Goal: Information Seeking & Learning: Learn about a topic

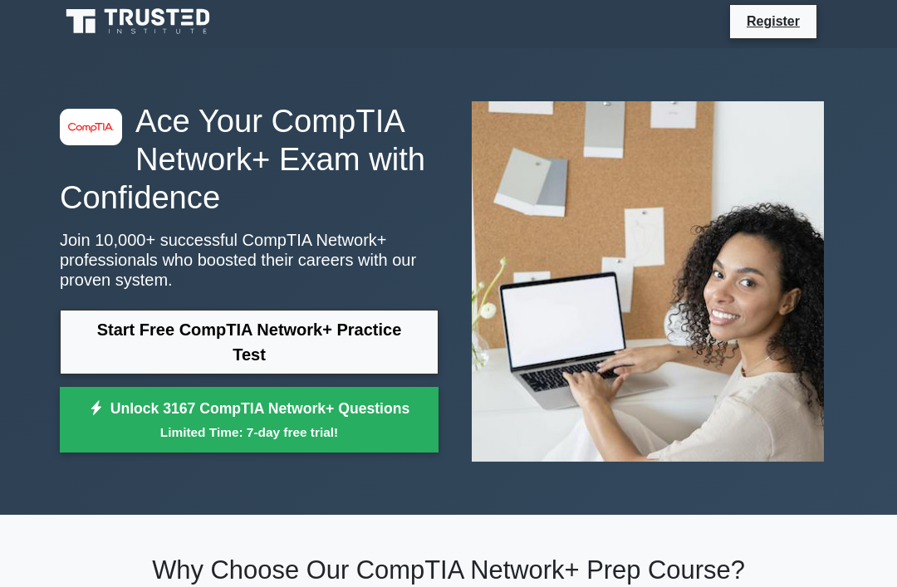
scroll to position [5, 0]
click at [99, 354] on link "Start Free CompTIA Network+ Practice Test" at bounding box center [249, 342] width 379 height 65
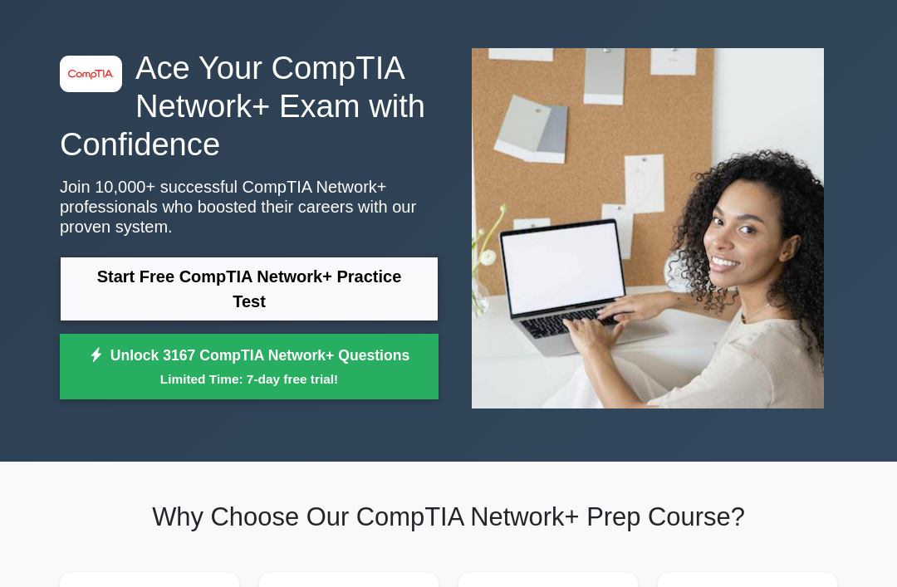
scroll to position [58, 0]
click at [100, 304] on link "Start Free CompTIA Network+ Practice Test" at bounding box center [249, 289] width 379 height 65
click at [86, 384] on small "Limited Time: 7-day free trial!" at bounding box center [249, 378] width 337 height 19
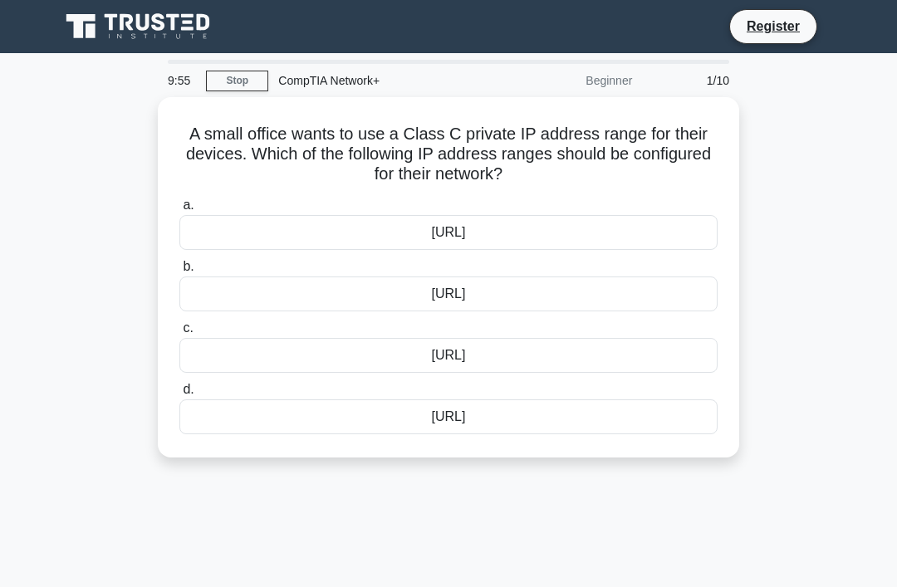
click at [664, 216] on div "[URL]" at bounding box center [448, 232] width 538 height 35
click at [179, 211] on input "a. [URL]" at bounding box center [179, 205] width 0 height 11
click at [685, 228] on div "[URL]" at bounding box center [448, 232] width 538 height 35
click at [179, 211] on input "a. [URL]" at bounding box center [179, 205] width 0 height 11
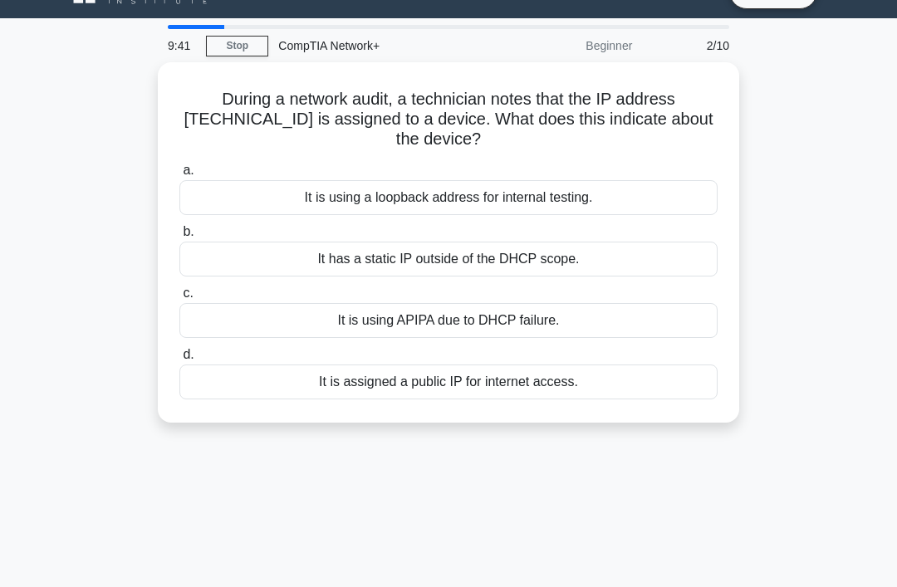
scroll to position [36, 0]
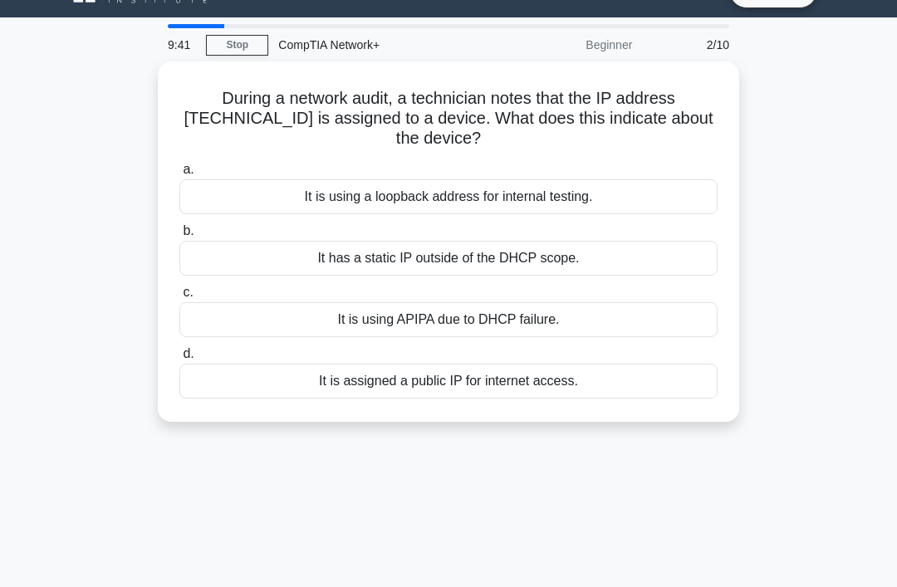
click at [664, 203] on div "It is using a loopback address for internal testing." at bounding box center [448, 196] width 538 height 35
click at [179, 175] on input "a. It is using a loopback address for internal testing." at bounding box center [179, 169] width 0 height 11
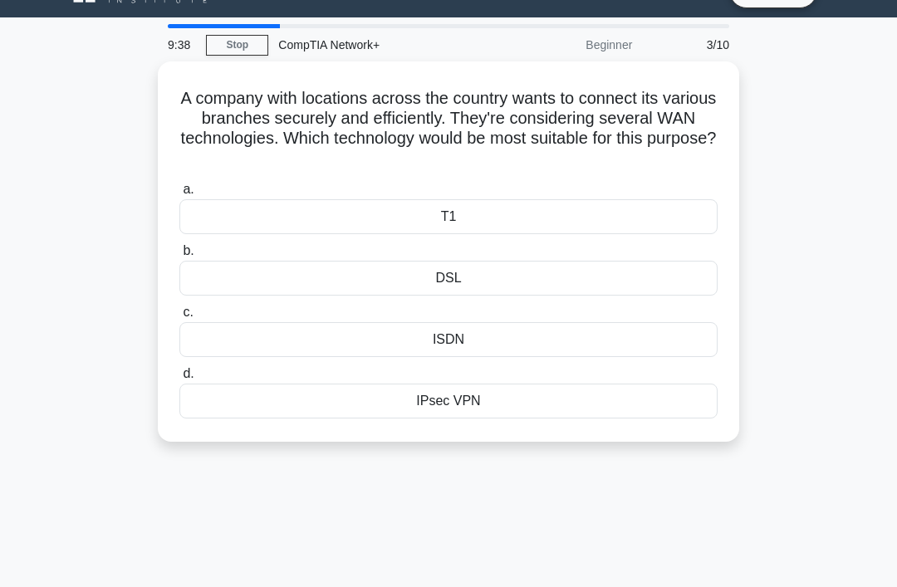
click at [692, 193] on label "a. T1" at bounding box center [448, 206] width 538 height 55
click at [179, 193] on input "a. T1" at bounding box center [179, 189] width 0 height 11
